Goal: Task Accomplishment & Management: Complete application form

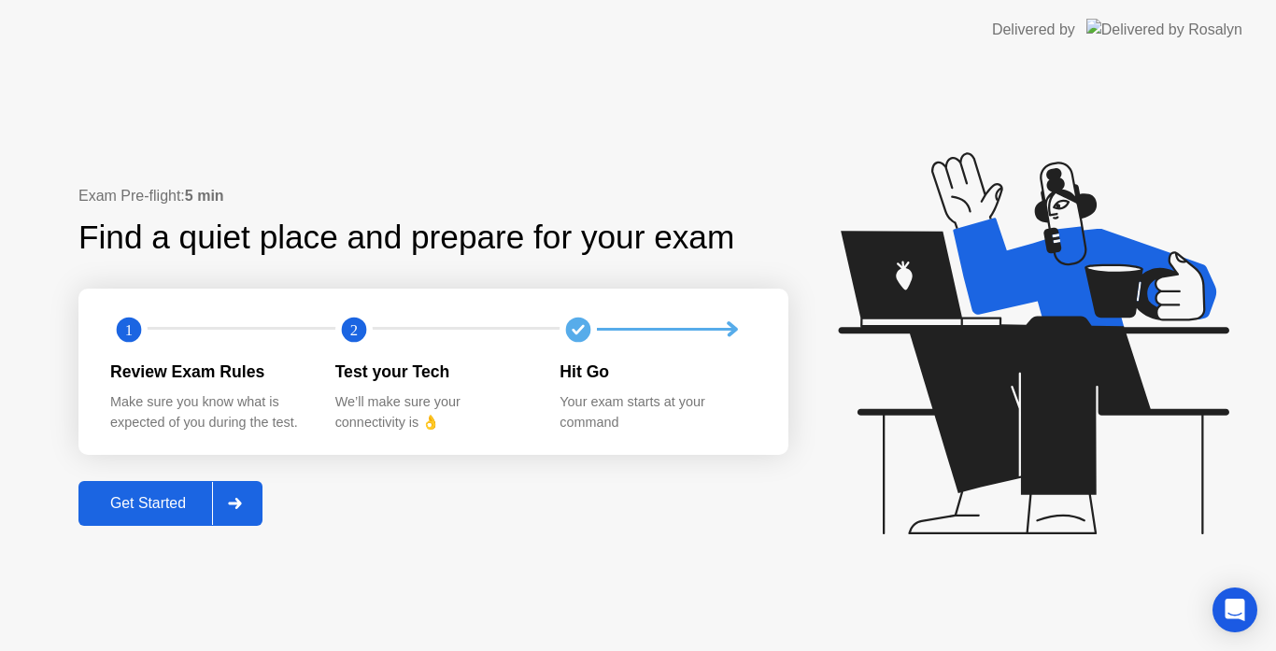
click at [173, 501] on div "Get Started" at bounding box center [148, 503] width 128 height 17
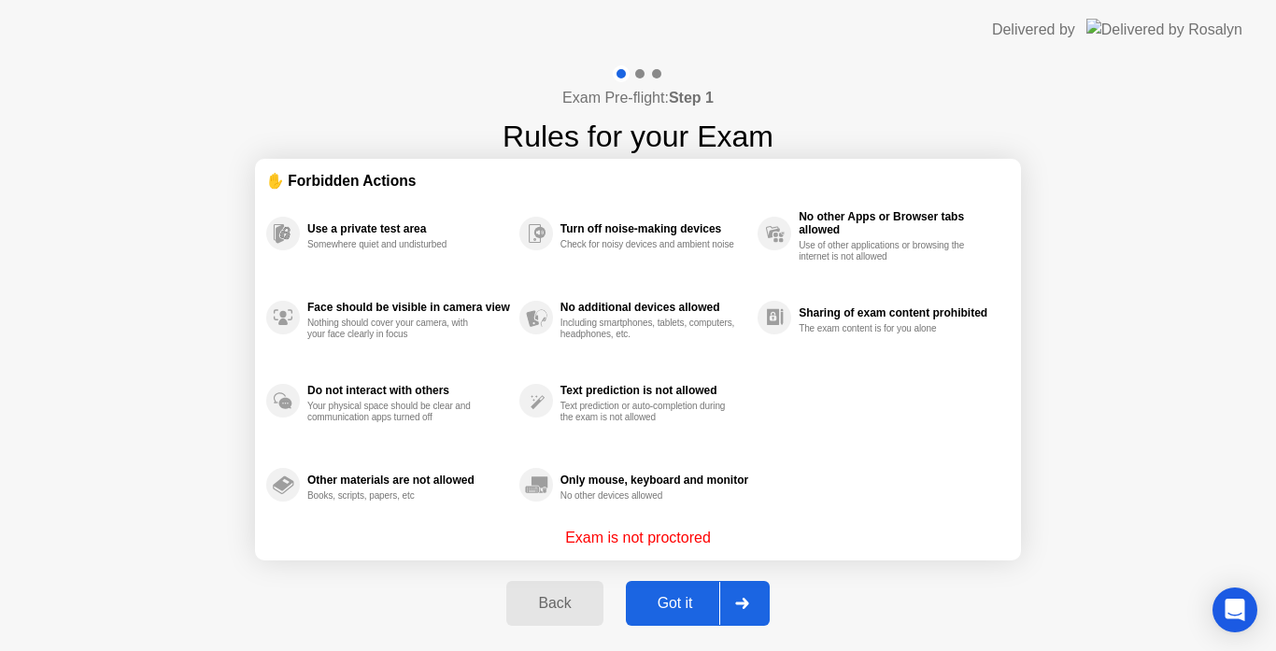
click at [746, 599] on icon at bounding box center [741, 603] width 13 height 11
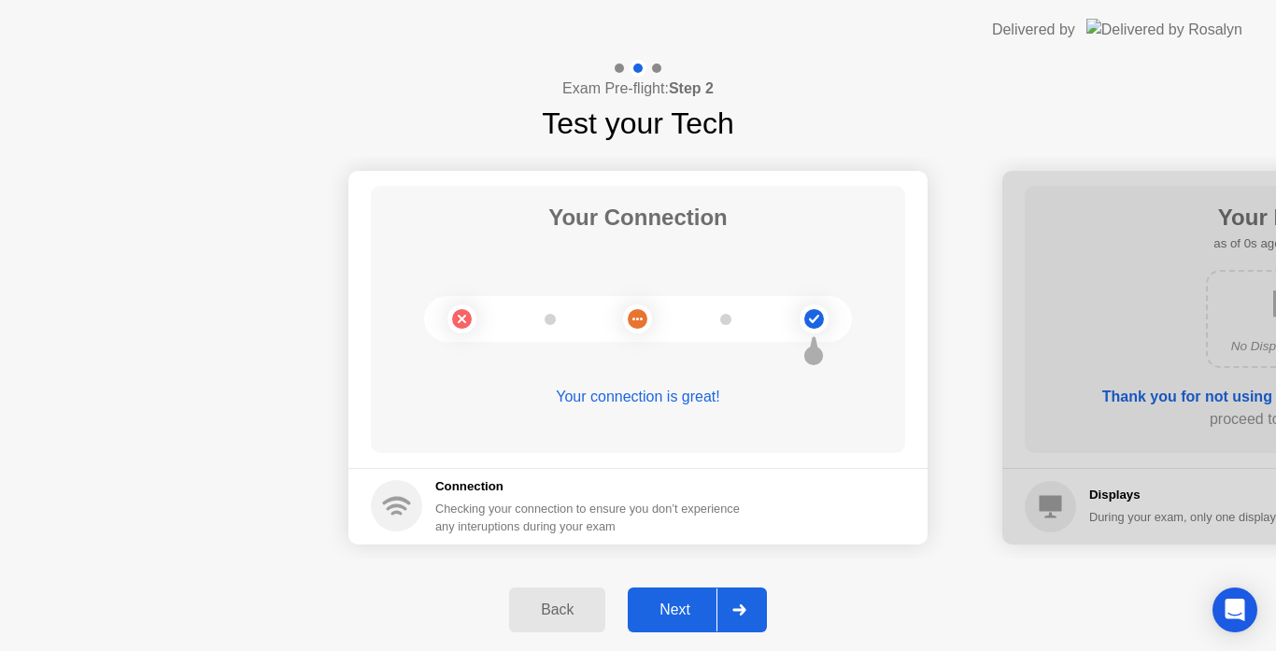
click at [746, 601] on div at bounding box center [739, 610] width 45 height 43
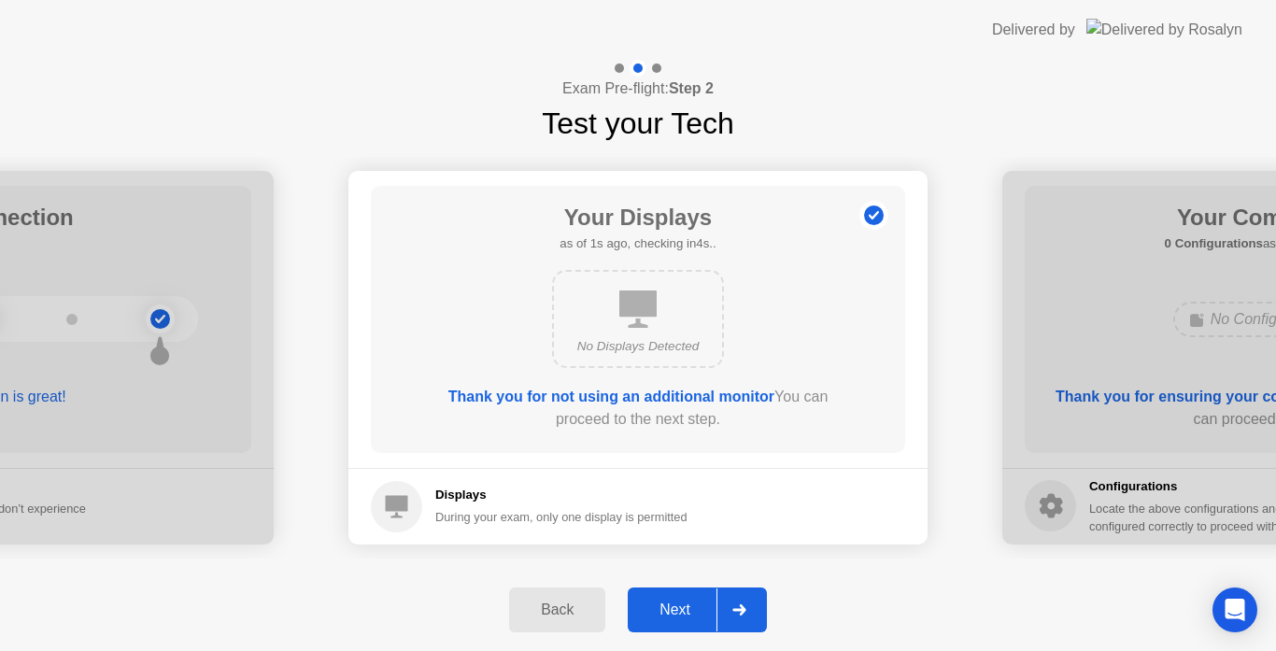
click at [746, 601] on div at bounding box center [739, 610] width 45 height 43
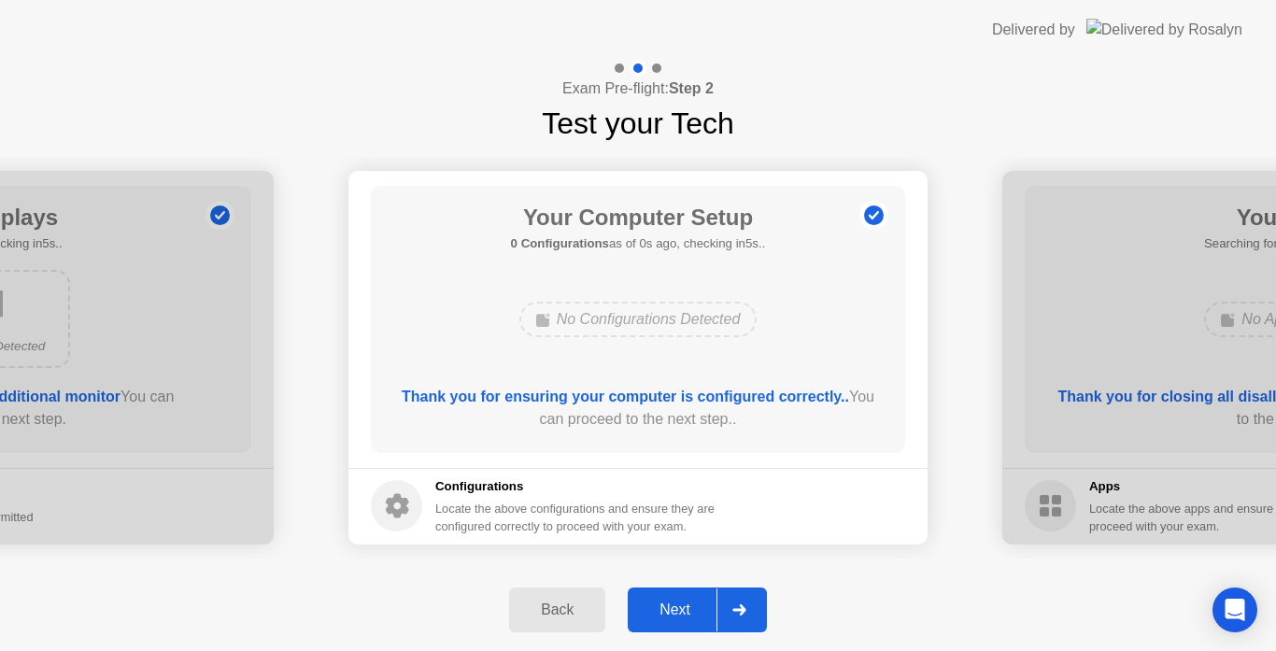
click at [746, 601] on div at bounding box center [739, 610] width 45 height 43
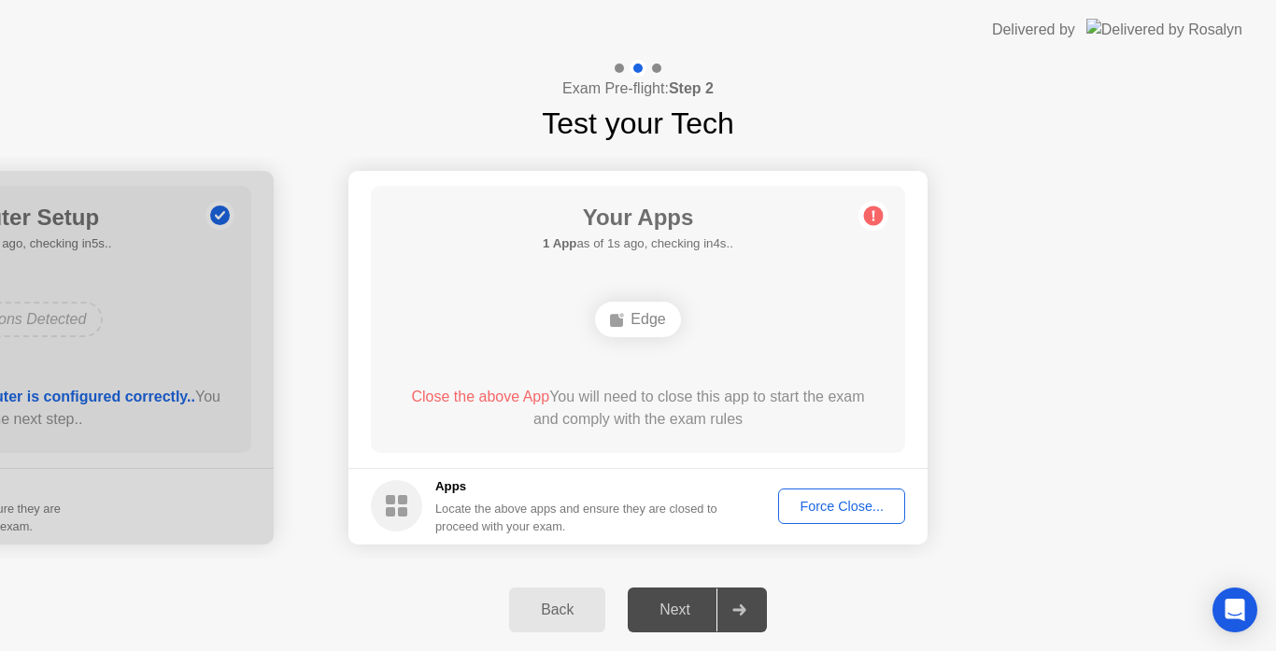
click at [714, 615] on div "Next" at bounding box center [675, 610] width 83 height 17
click at [852, 493] on button "Force Close..." at bounding box center [841, 507] width 127 height 36
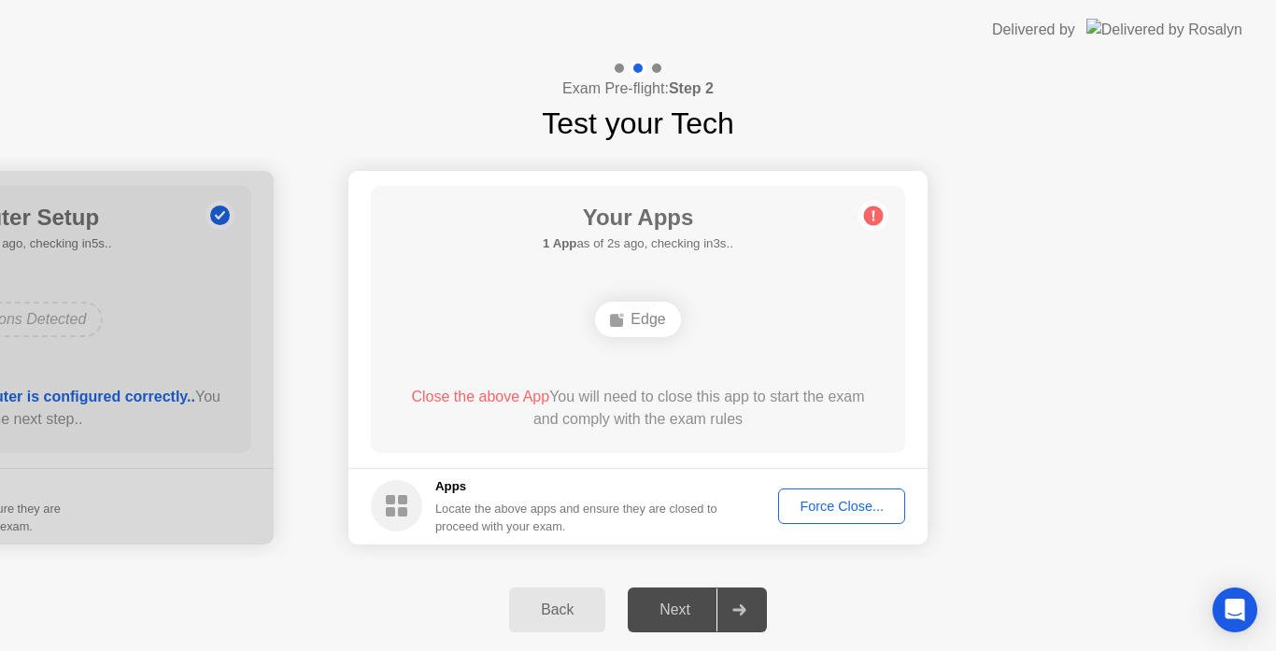
click at [853, 495] on button "Force Close..." at bounding box center [841, 507] width 127 height 36
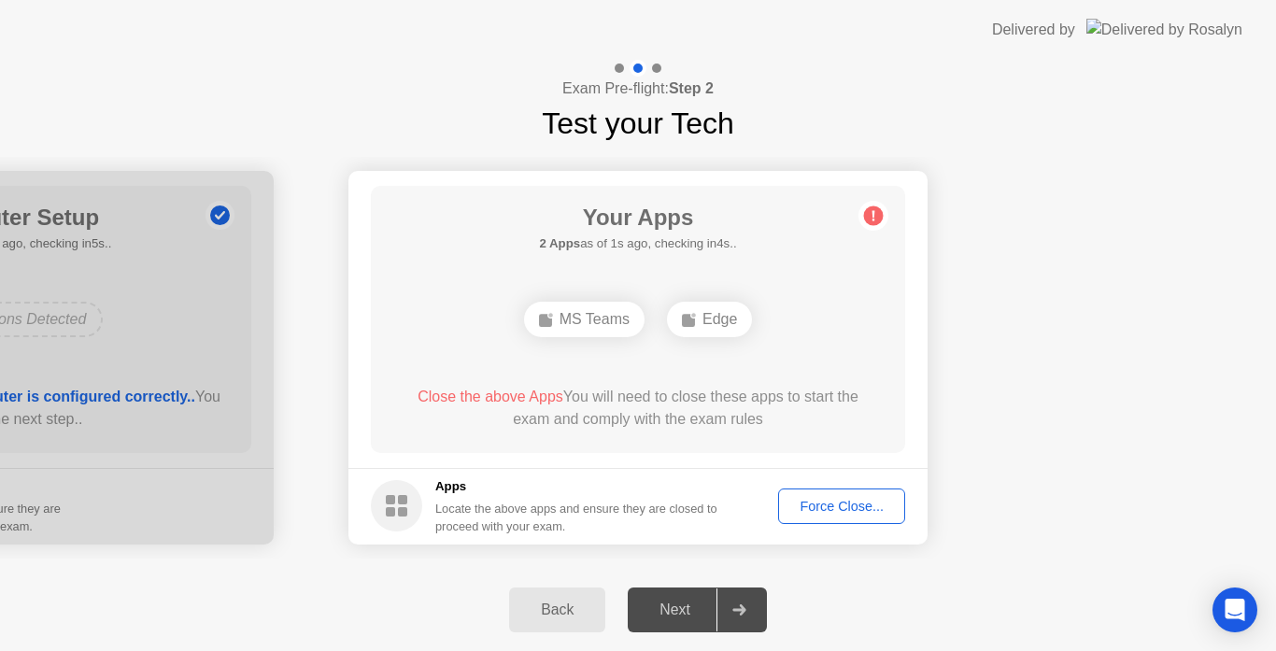
click at [864, 502] on div "Force Close..." at bounding box center [842, 506] width 114 height 15
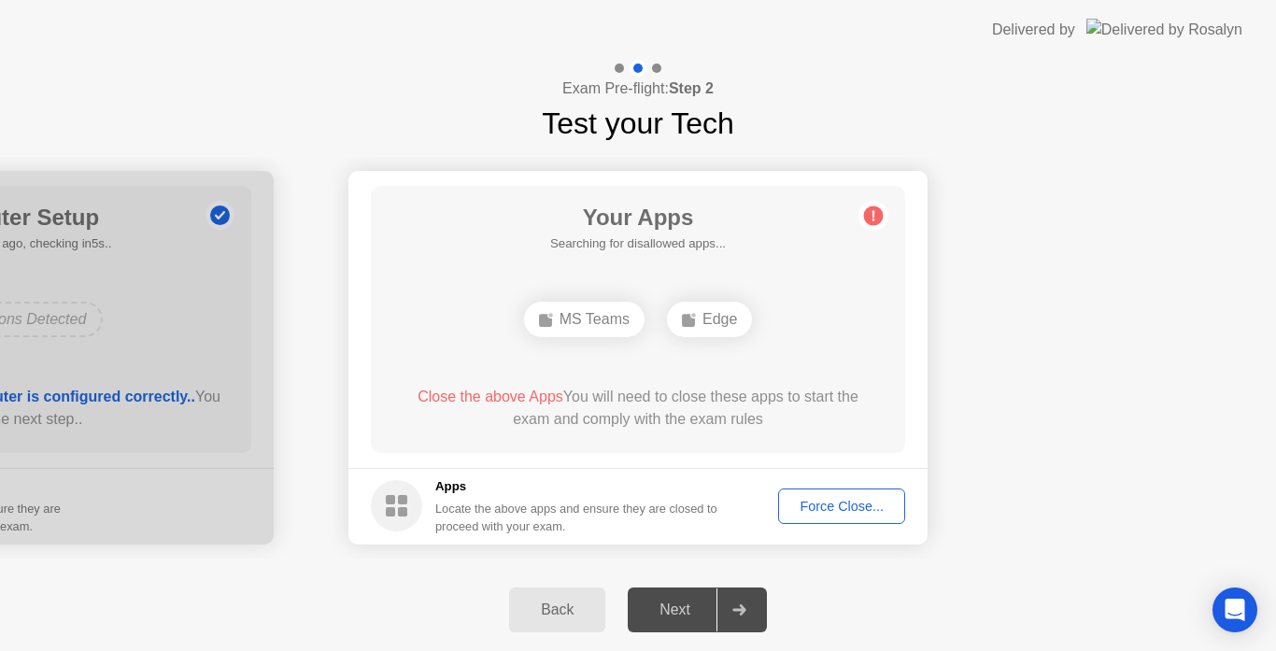
click at [728, 612] on div at bounding box center [739, 610] width 45 height 43
click at [726, 611] on div at bounding box center [739, 610] width 45 height 43
click at [747, 608] on icon at bounding box center [740, 610] width 14 height 11
click at [822, 514] on div "Force Close..." at bounding box center [842, 506] width 114 height 15
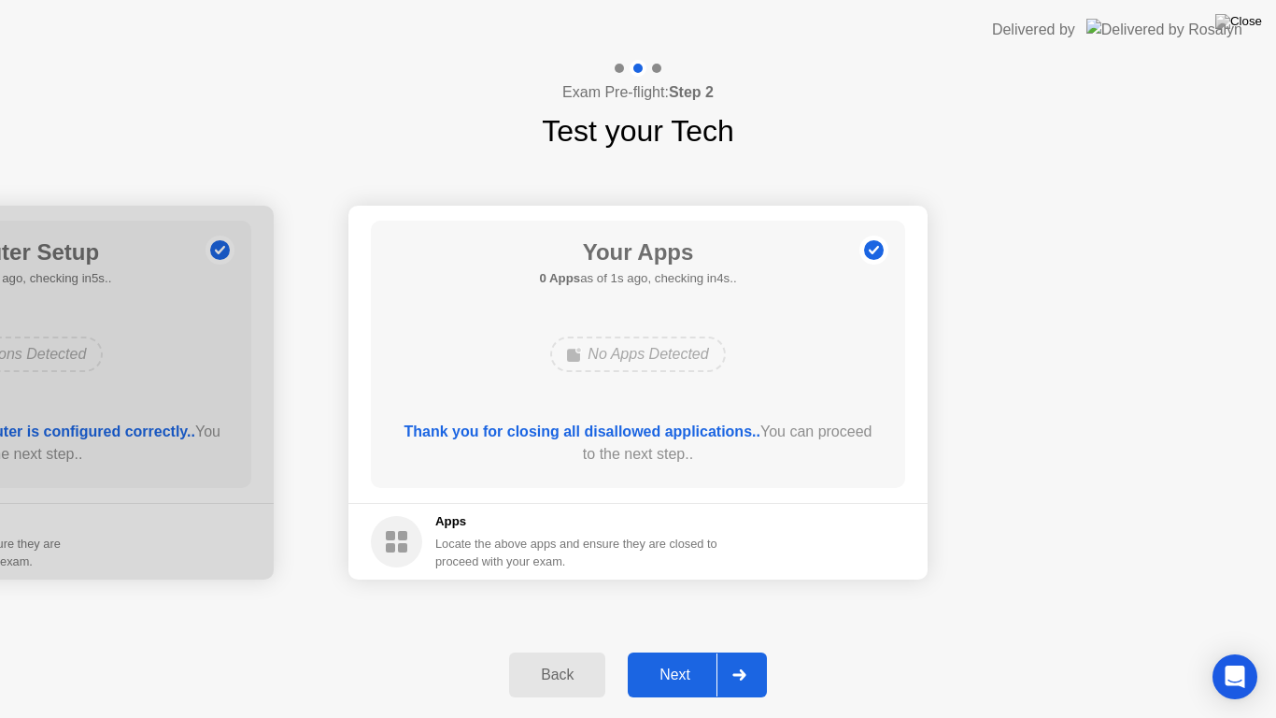
click at [705, 650] on button "Next" at bounding box center [697, 674] width 139 height 45
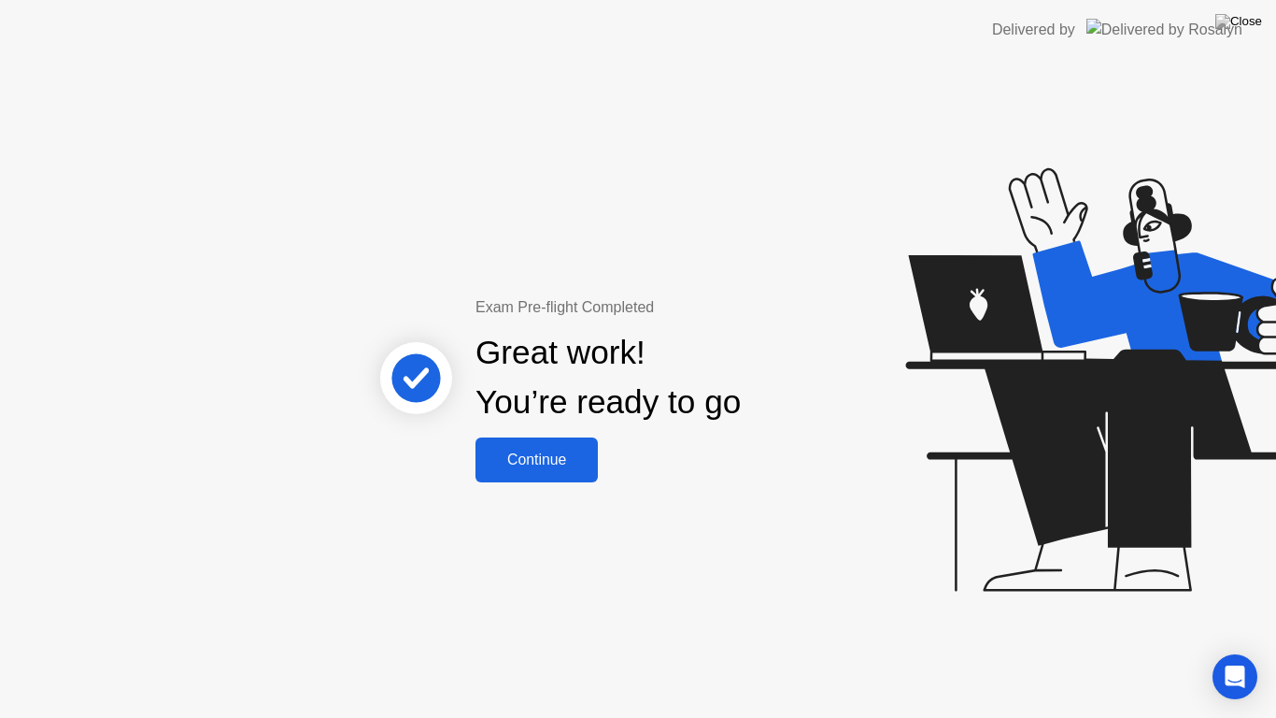
click at [577, 472] on button "Continue" at bounding box center [537, 459] width 122 height 45
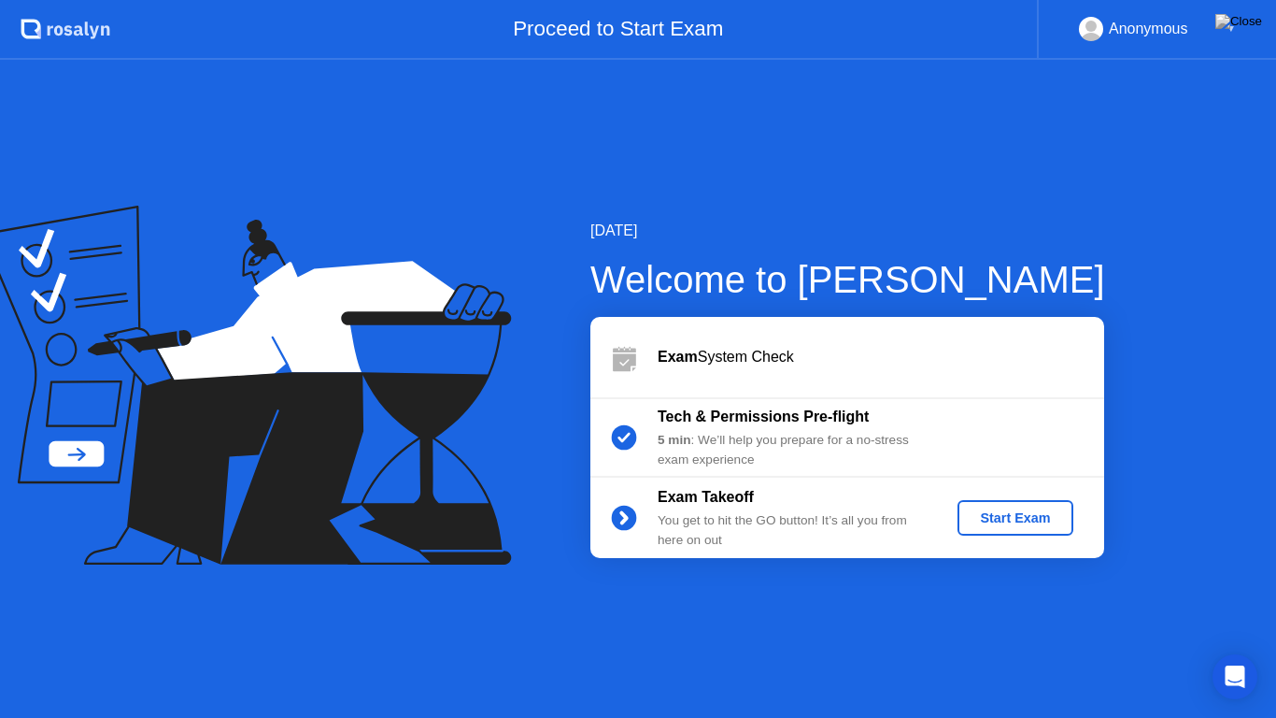
click at [1034, 514] on div "Start Exam" at bounding box center [1015, 517] width 100 height 15
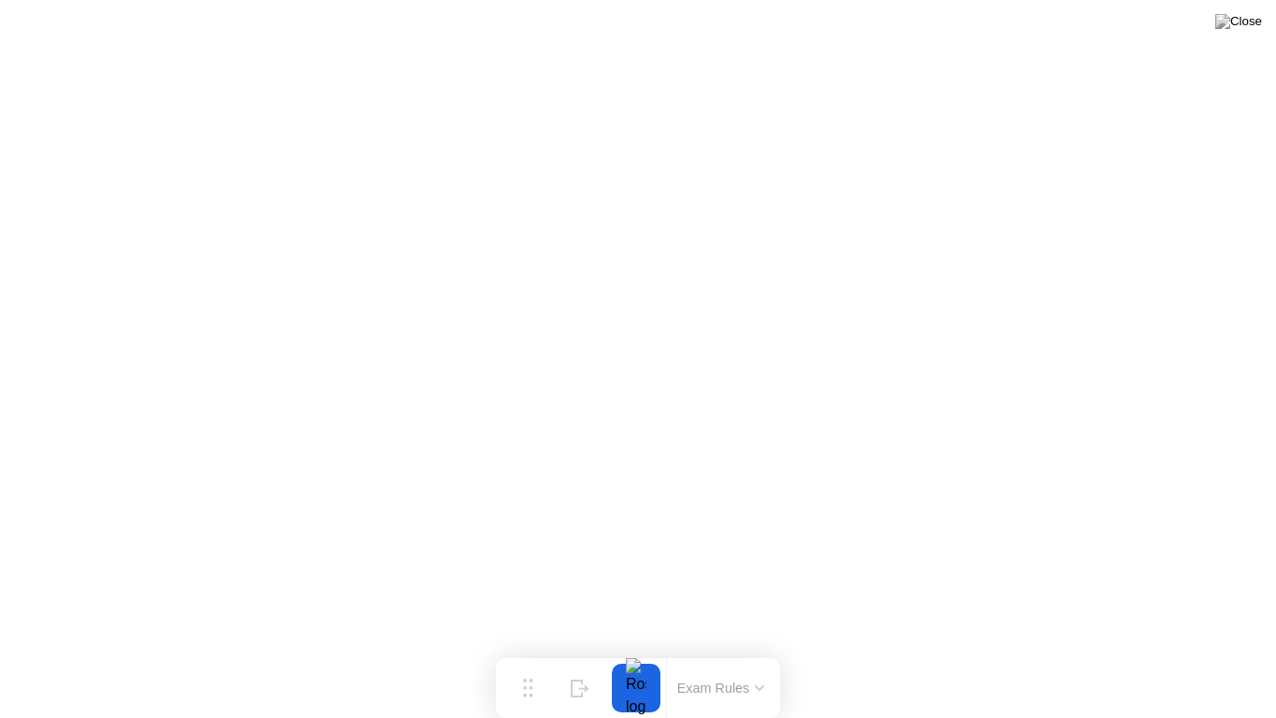
click at [634, 650] on div at bounding box center [636, 687] width 39 height 49
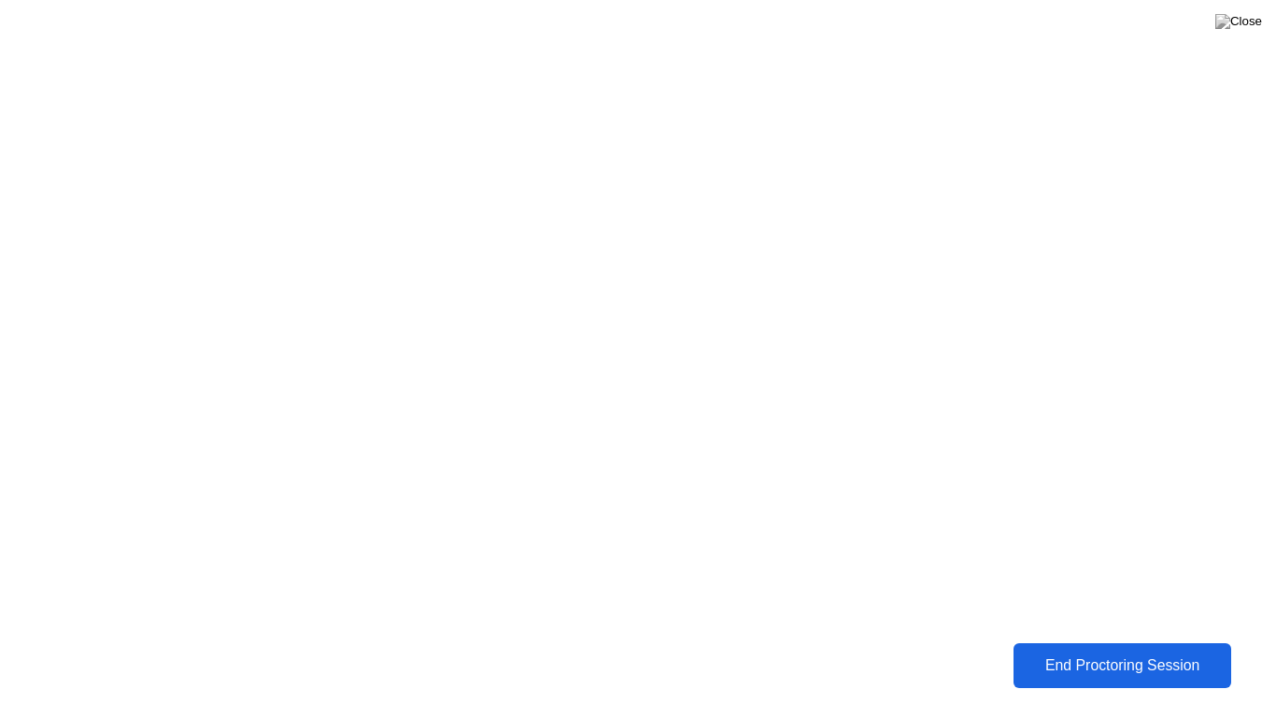
click at [1102, 650] on div "End Proctoring Session" at bounding box center [1122, 665] width 207 height 17
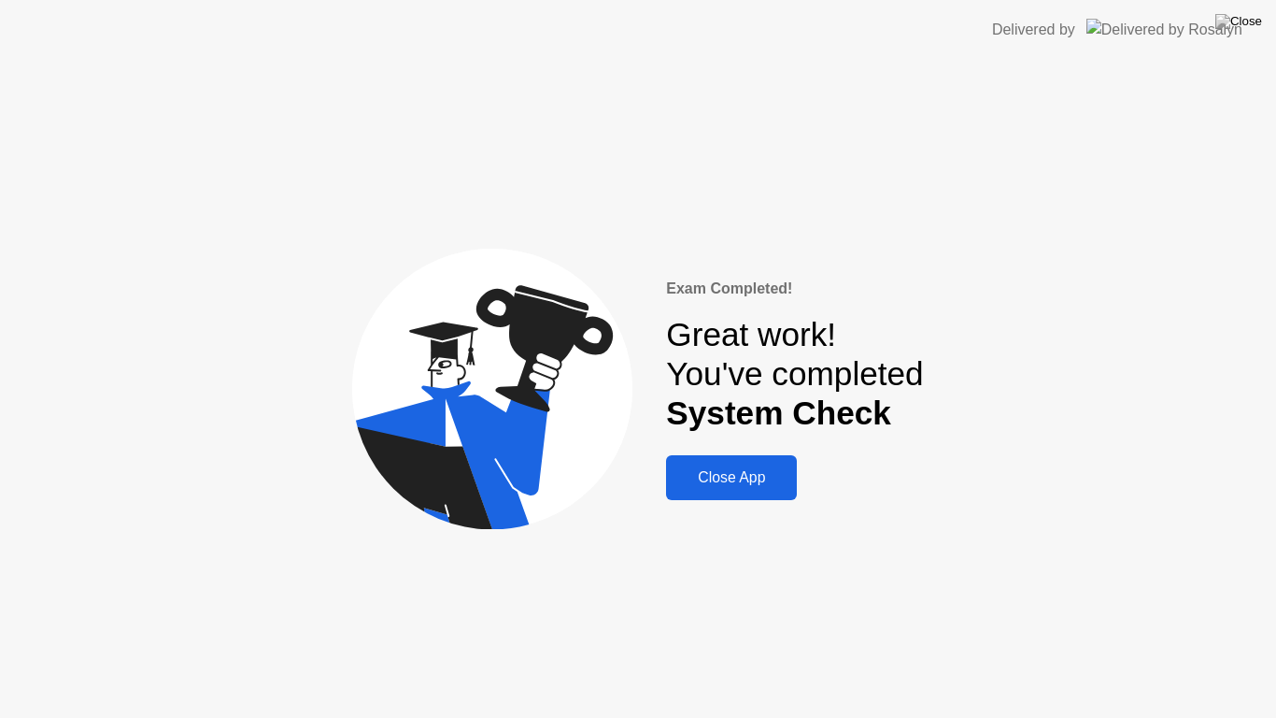
click at [736, 475] on div "Close App" at bounding box center [732, 477] width 120 height 17
